Goal: Task Accomplishment & Management: Complete application form

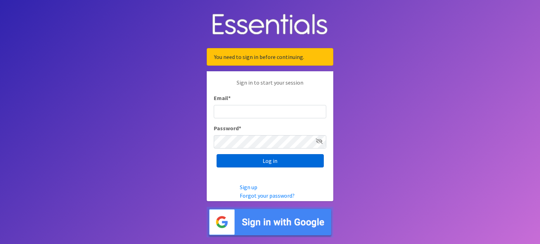
type input "[EMAIL_ADDRESS][DOMAIN_NAME]"
click at [273, 161] on input "Log in" at bounding box center [270, 160] width 107 height 13
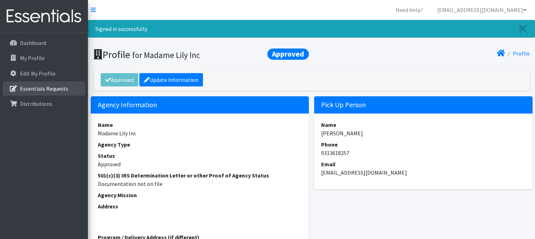
click at [22, 88] on p "Essentials Requests" at bounding box center [44, 88] width 48 height 7
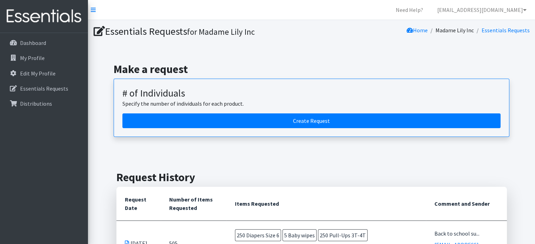
click at [301, 129] on article "# of Individuals Specify the number of individuals for each product. Create Req…" at bounding box center [311, 108] width 395 height 58
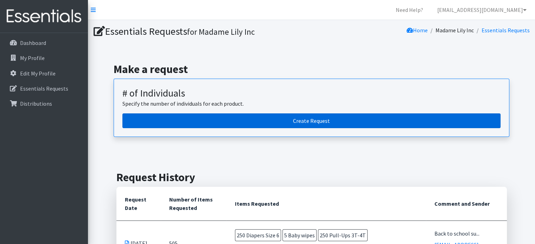
click at [304, 121] on link "Create Request" at bounding box center [311, 121] width 378 height 15
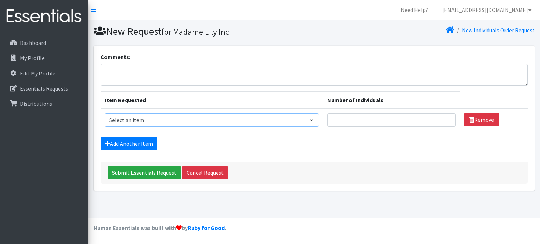
click at [319, 121] on select "Select an item # - Total number of kids being served with this order: Baby wipe…" at bounding box center [212, 120] width 214 height 13
select select "2665"
click at [105, 114] on select "Select an item # - Total number of kids being served with this order: Baby wipe…" at bounding box center [212, 120] width 214 height 13
click at [123, 142] on link "Add Another Item" at bounding box center [129, 143] width 57 height 13
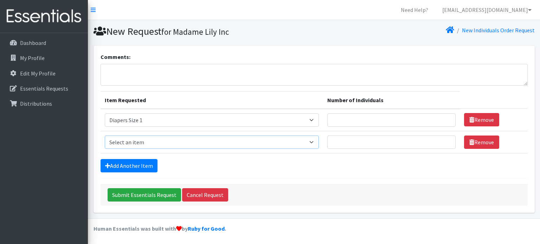
click at [315, 142] on select "Select an item # - Total number of kids being served with this order: Baby wipe…" at bounding box center [212, 142] width 214 height 13
select select "2655"
click at [105, 136] on select "Select an item # - Total number of kids being served with this order: Baby wipe…" at bounding box center [212, 142] width 214 height 13
click at [152, 165] on link "Add Another Item" at bounding box center [129, 165] width 57 height 13
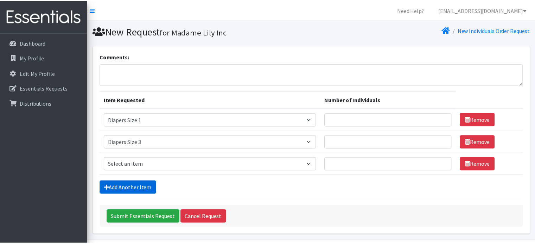
scroll to position [21, 0]
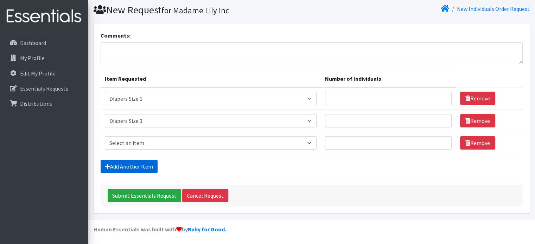
click at [125, 167] on link "Add Another Item" at bounding box center [129, 166] width 57 height 13
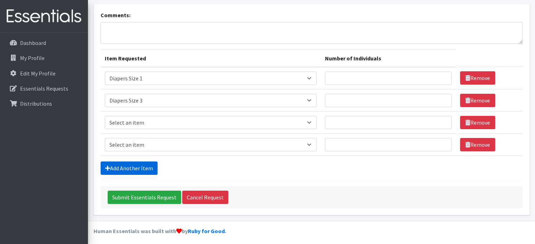
scroll to position [44, 0]
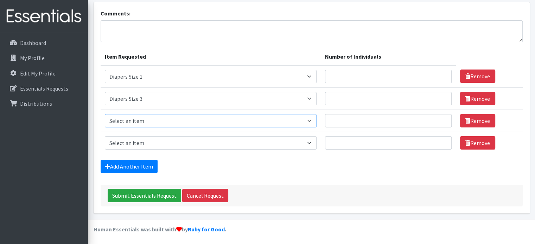
click at [195, 118] on select "Select an item # - Total number of kids being served with this order: Baby wipe…" at bounding box center [211, 120] width 212 height 13
select select "2661"
click at [105, 114] on select "Select an item # - Total number of kids being served with this order: Baby wipe…" at bounding box center [211, 120] width 212 height 13
click at [154, 145] on select "Select an item # - Total number of kids being served with this order: Baby wipe…" at bounding box center [211, 142] width 212 height 13
select select "2652"
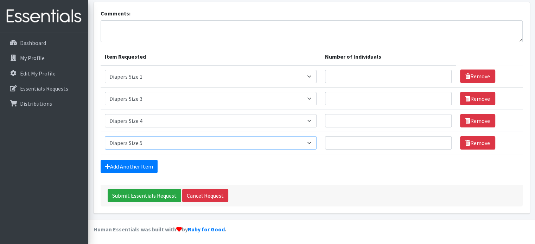
click at [105, 136] on select "Select an item # - Total number of kids being served with this order: Baby wipe…" at bounding box center [211, 142] width 212 height 13
click at [135, 164] on link "Add Another Item" at bounding box center [129, 166] width 57 height 13
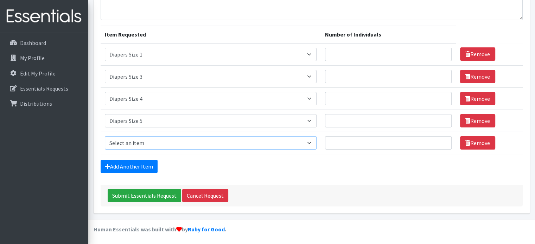
click at [176, 144] on select "Select an item # - Total number of kids being served with this order: Baby wipe…" at bounding box center [211, 142] width 212 height 13
select select "2679"
click at [105, 136] on select "Select an item # - Total number of kids being served with this order: Baby wipe…" at bounding box center [211, 142] width 212 height 13
click at [345, 51] on input "Number of Individuals" at bounding box center [388, 54] width 127 height 13
type input "2"
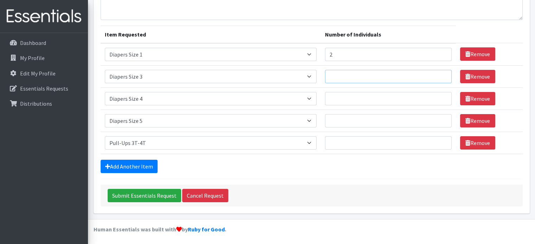
click at [337, 73] on input "Number of Individuals" at bounding box center [388, 76] width 127 height 13
type input "2"
click at [336, 94] on input "Number of Individuals" at bounding box center [388, 98] width 127 height 13
type input "2"
click at [335, 120] on input "Number of Individuals" at bounding box center [388, 120] width 127 height 13
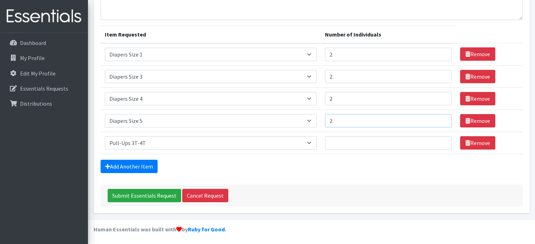
type input "2"
click at [338, 140] on input "Number of Individuals" at bounding box center [388, 142] width 127 height 13
type input "2"
click at [521, 205] on div "Submit Essentials Request Cancel Request" at bounding box center [312, 196] width 422 height 22
click at [340, 121] on input "2" at bounding box center [388, 120] width 127 height 13
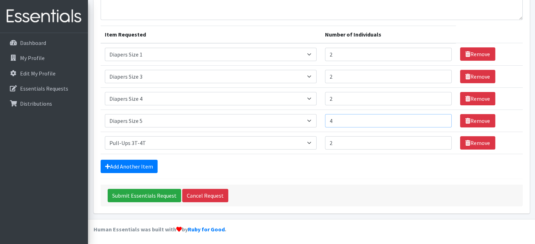
type input "4"
click at [335, 98] on input "2" at bounding box center [388, 98] width 127 height 13
type input "4"
click at [132, 196] on input "Submit Essentials Request" at bounding box center [144, 195] width 73 height 13
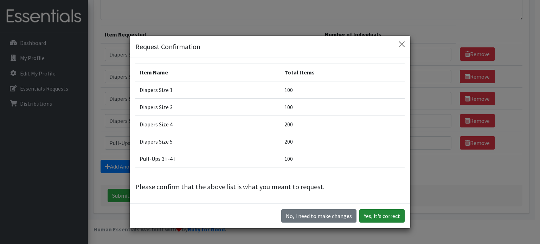
click at [367, 216] on button "Yes, it's correct" at bounding box center [381, 216] width 45 height 13
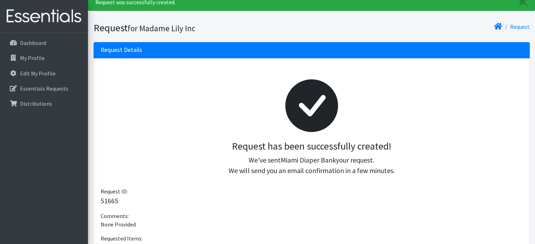
scroll to position [25, 0]
